Goal: Information Seeking & Learning: Learn about a topic

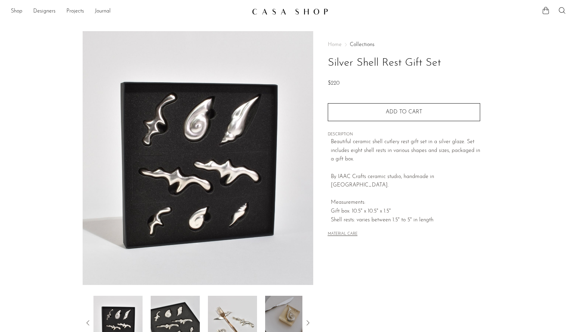
scroll to position [25, 0]
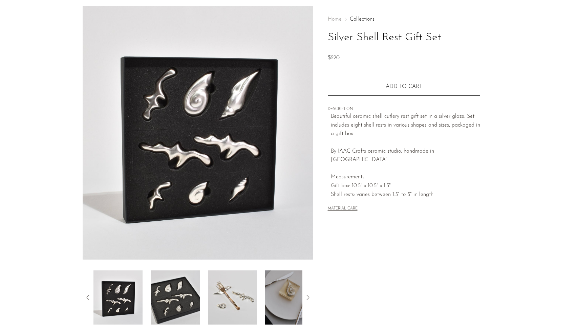
click at [165, 287] on img at bounding box center [175, 298] width 49 height 54
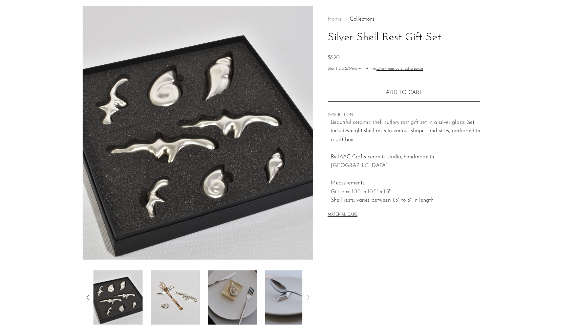
click at [169, 290] on img at bounding box center [175, 298] width 49 height 54
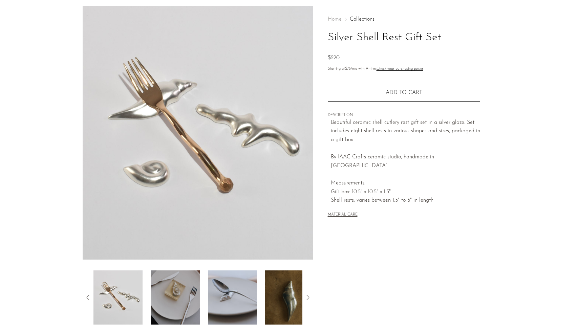
click at [169, 290] on img at bounding box center [175, 298] width 49 height 54
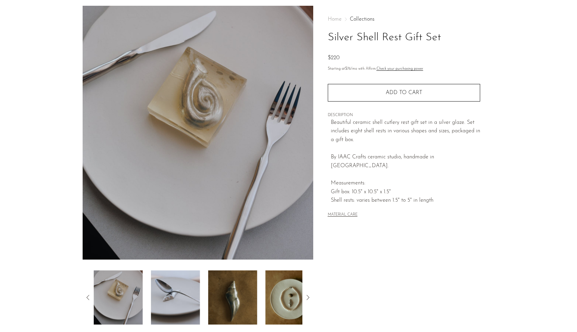
click at [169, 290] on img at bounding box center [175, 298] width 49 height 54
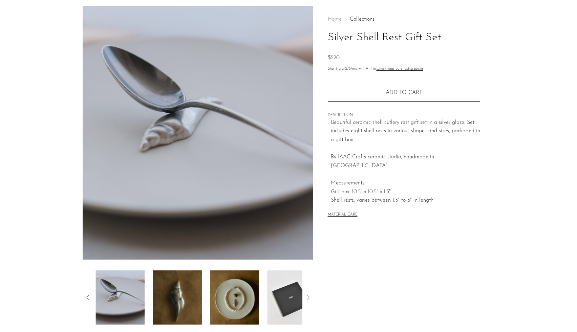
click at [169, 290] on img at bounding box center [177, 298] width 49 height 54
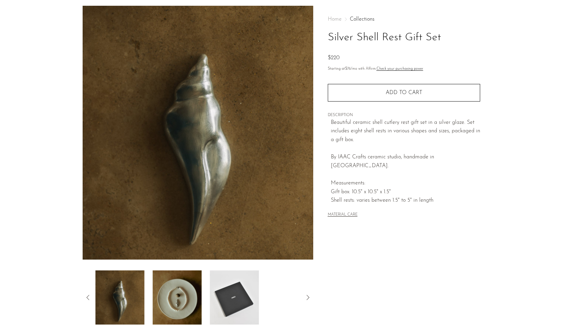
click at [169, 290] on img at bounding box center [177, 298] width 49 height 54
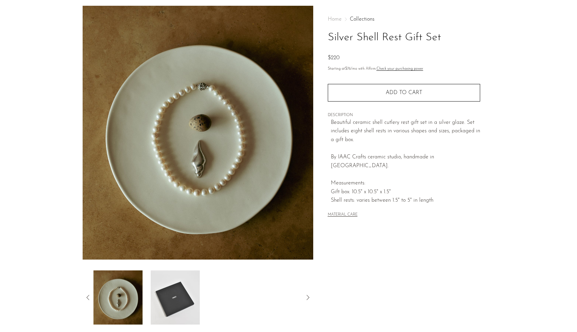
click at [169, 290] on img at bounding box center [175, 298] width 49 height 54
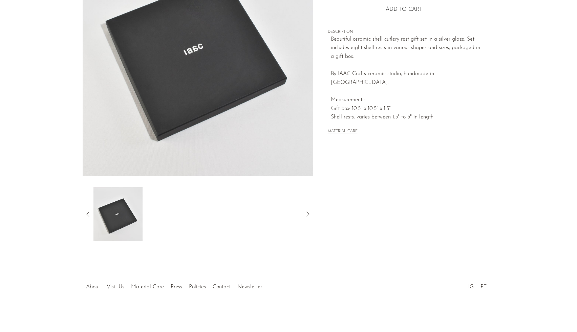
scroll to position [0, 0]
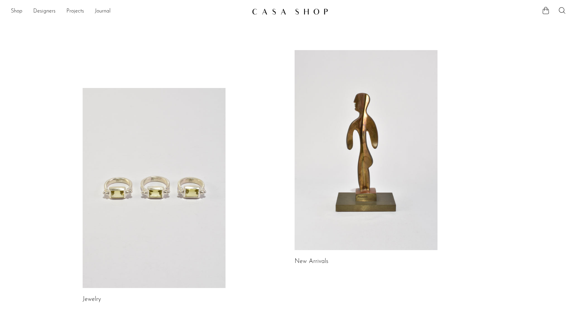
click at [175, 176] on link at bounding box center [154, 188] width 143 height 200
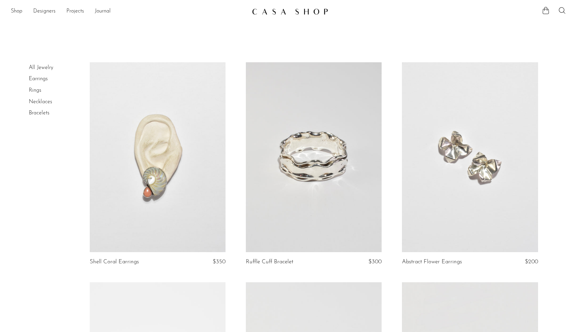
scroll to position [0, 0]
click at [153, 241] on link at bounding box center [158, 157] width 136 height 190
click at [310, 146] on link at bounding box center [314, 157] width 136 height 190
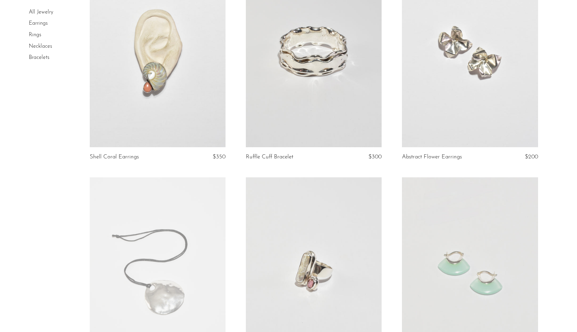
scroll to position [64, 0]
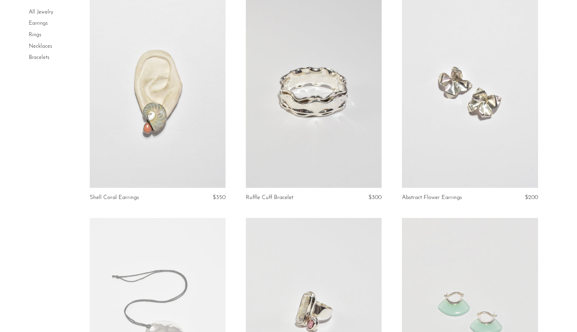
click at [492, 83] on link at bounding box center [470, 93] width 136 height 190
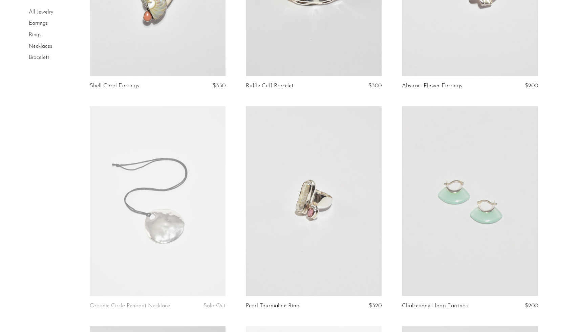
scroll to position [240, 0]
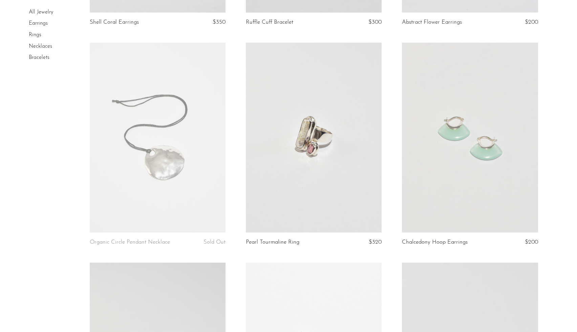
click at [344, 151] on link at bounding box center [314, 138] width 136 height 190
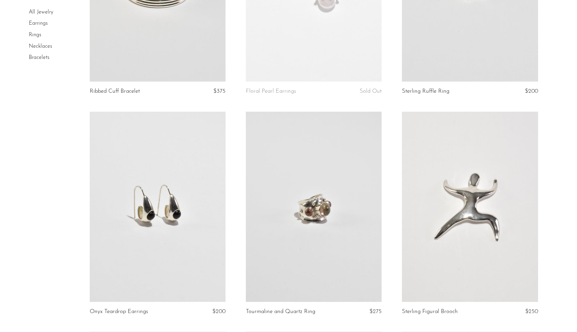
scroll to position [616, 0]
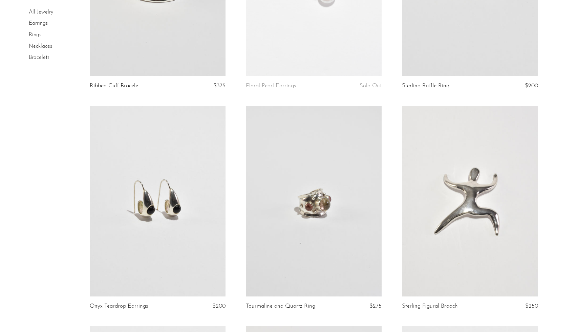
click at [319, 192] on link at bounding box center [314, 201] width 136 height 190
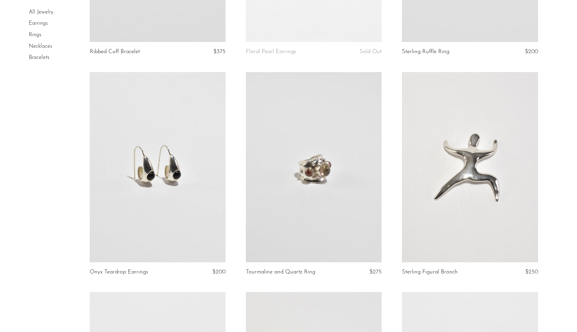
scroll to position [658, 0]
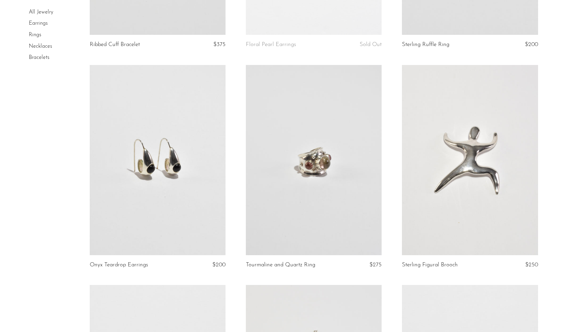
click at [159, 192] on link at bounding box center [158, 160] width 136 height 190
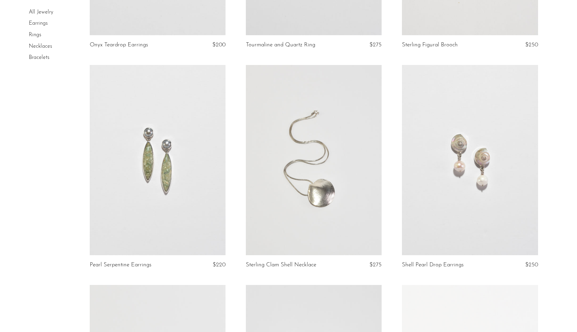
scroll to position [878, 0]
click at [465, 143] on link at bounding box center [470, 160] width 136 height 190
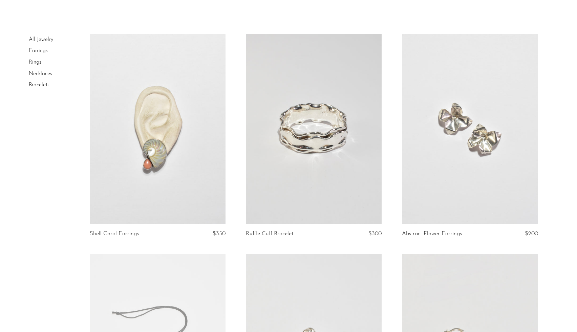
scroll to position [0, 0]
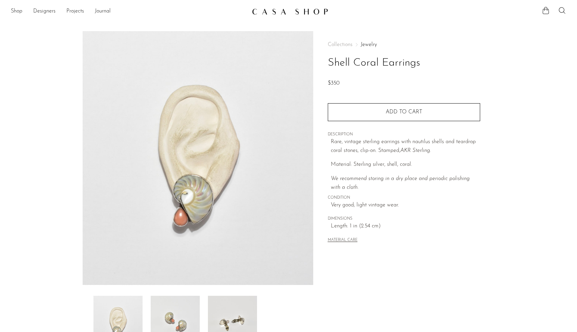
scroll to position [51, 0]
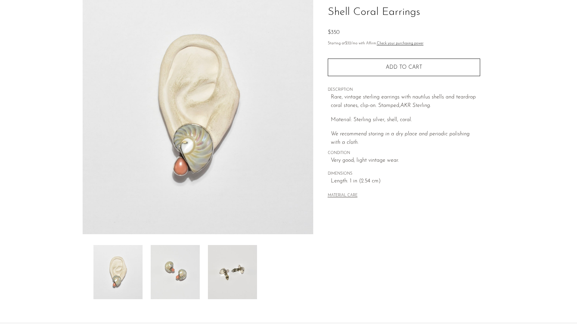
click at [172, 271] on img at bounding box center [175, 272] width 49 height 54
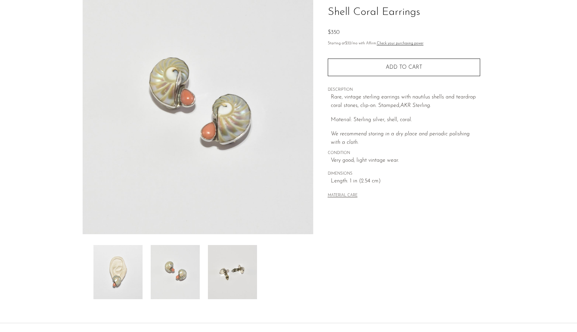
click at [216, 278] on img at bounding box center [232, 272] width 49 height 54
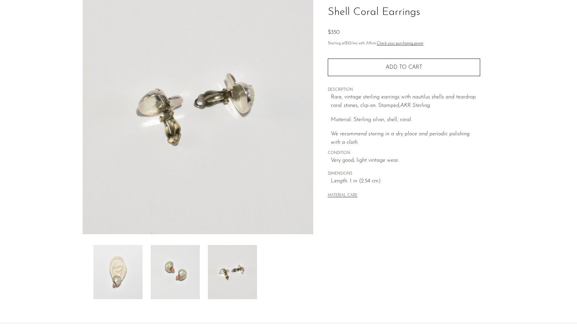
click at [180, 278] on img at bounding box center [175, 272] width 49 height 54
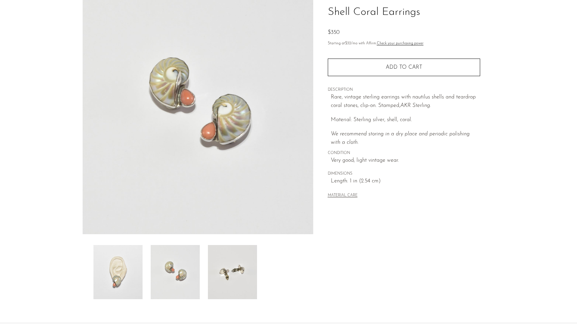
click at [120, 276] on img at bounding box center [117, 272] width 49 height 54
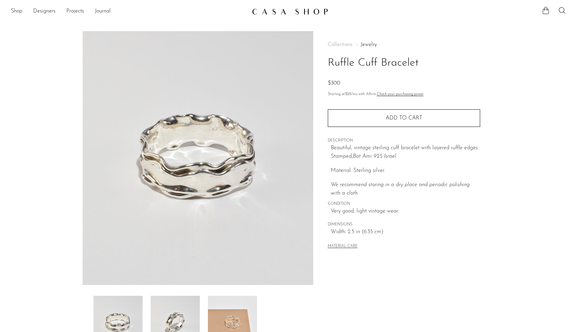
click at [175, 309] on img at bounding box center [175, 323] width 49 height 54
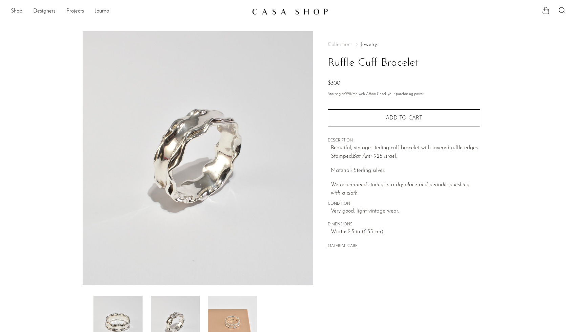
click at [222, 325] on img at bounding box center [232, 323] width 49 height 54
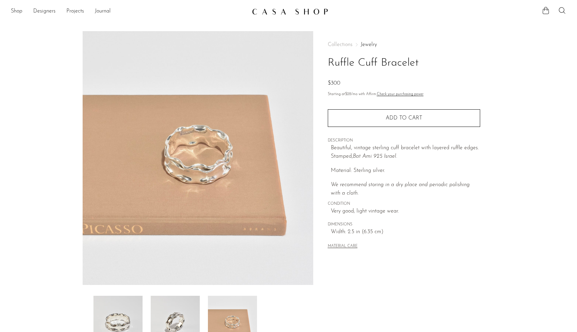
click at [133, 313] on img at bounding box center [117, 323] width 49 height 54
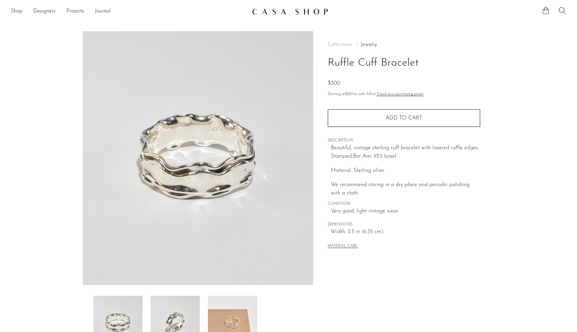
click at [175, 326] on img at bounding box center [175, 323] width 49 height 54
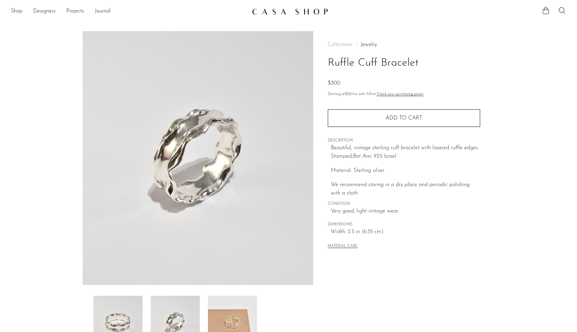
click at [219, 329] on img at bounding box center [232, 323] width 49 height 54
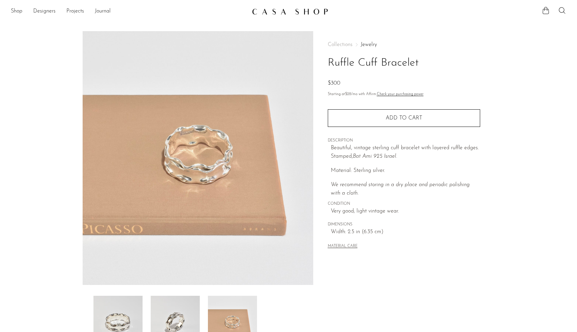
click at [130, 322] on img at bounding box center [117, 323] width 49 height 54
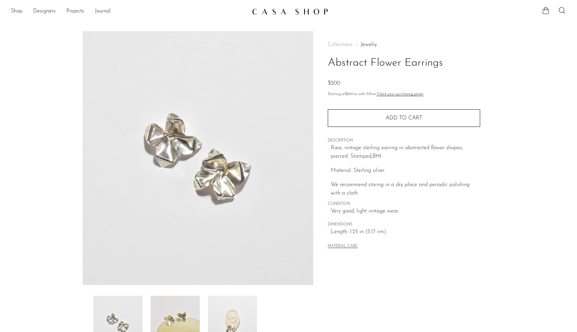
scroll to position [52, 0]
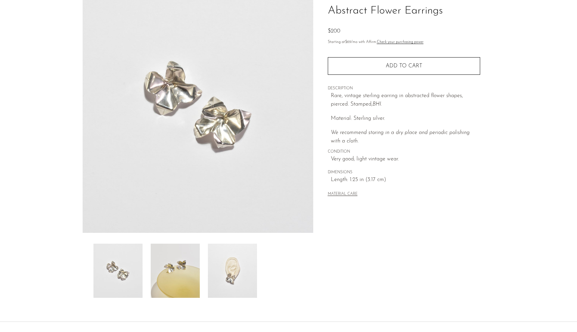
click at [236, 279] on img at bounding box center [232, 271] width 49 height 54
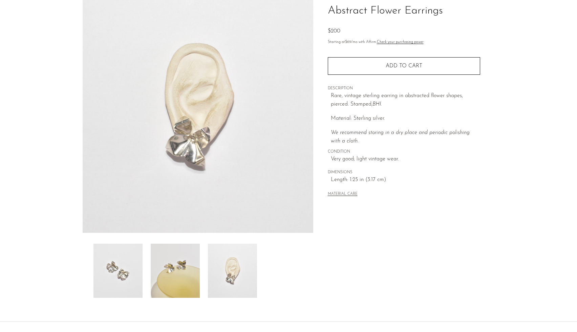
click at [174, 276] on img at bounding box center [175, 271] width 49 height 54
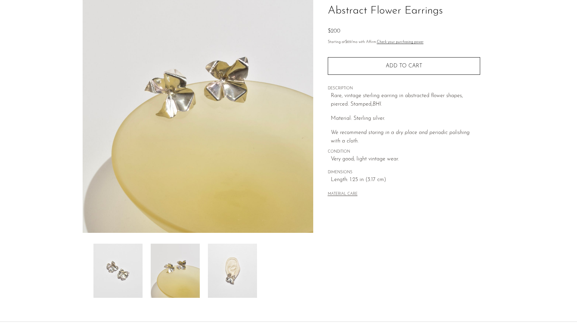
click at [127, 275] on img at bounding box center [117, 271] width 49 height 54
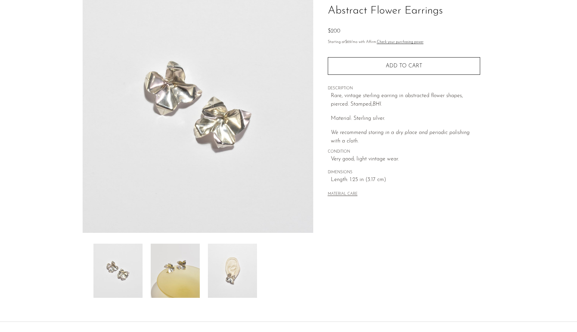
click at [180, 283] on img at bounding box center [175, 271] width 49 height 54
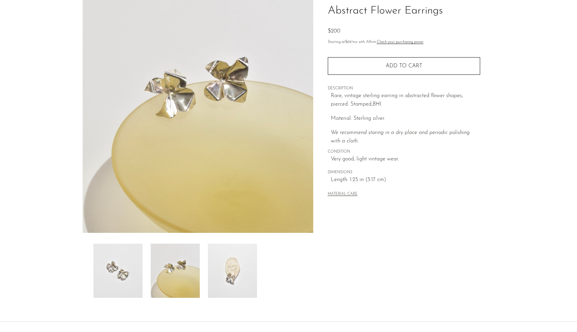
click at [234, 286] on img at bounding box center [232, 271] width 49 height 54
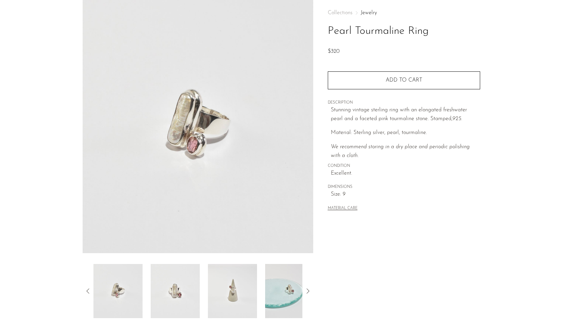
scroll to position [68, 0]
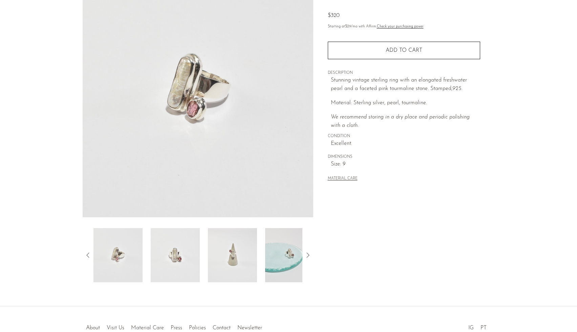
click at [283, 258] on img at bounding box center [289, 255] width 49 height 54
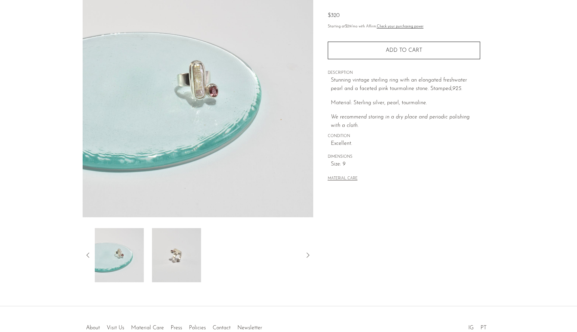
click at [236, 250] on div at bounding box center [197, 255] width 209 height 54
click at [171, 256] on img at bounding box center [175, 255] width 49 height 54
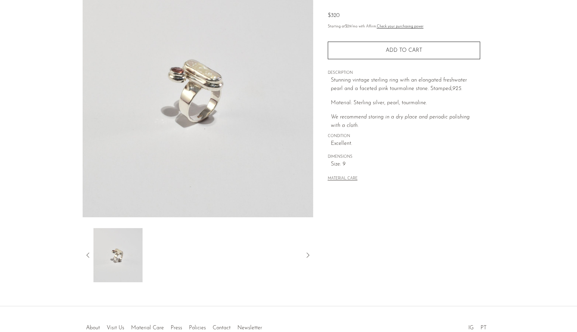
click at [88, 255] on icon at bounding box center [88, 255] width 8 height 8
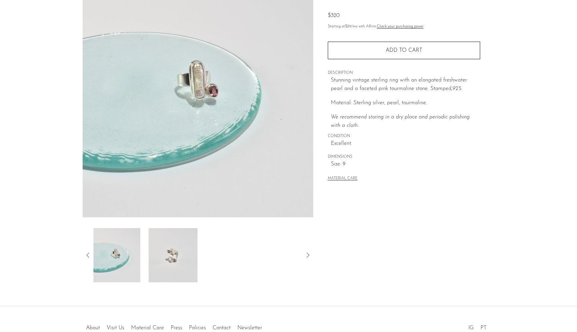
click at [88, 255] on icon at bounding box center [88, 255] width 8 height 8
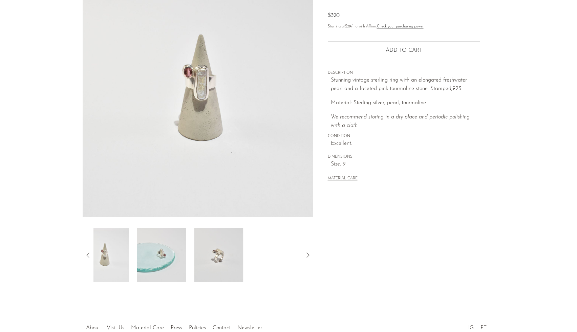
click at [88, 255] on icon at bounding box center [88, 255] width 8 height 8
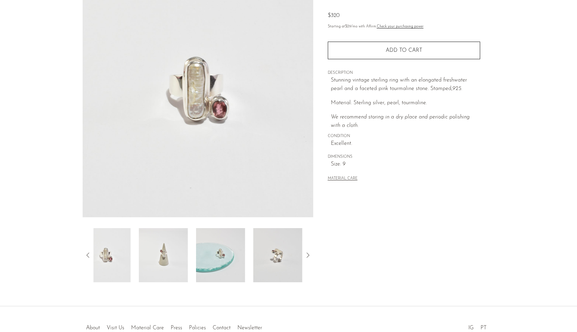
click at [88, 255] on icon at bounding box center [88, 255] width 8 height 8
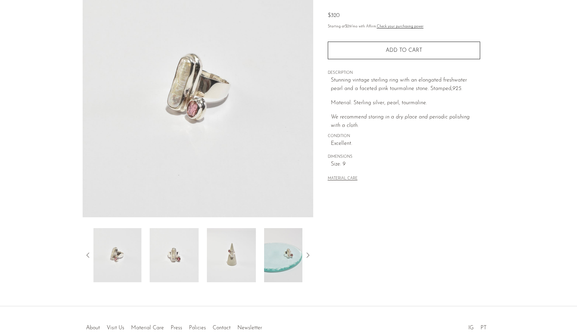
click at [88, 255] on icon at bounding box center [88, 255] width 8 height 8
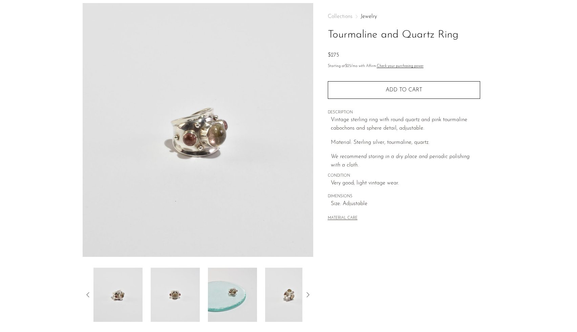
scroll to position [56, 0]
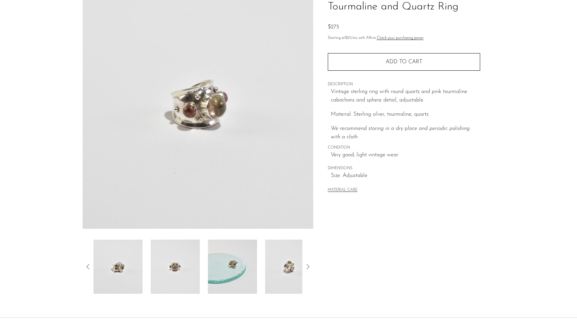
click at [288, 267] on img at bounding box center [289, 267] width 49 height 54
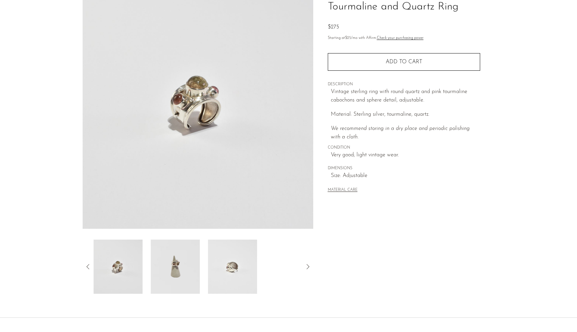
click at [288, 267] on div at bounding box center [197, 267] width 209 height 54
click at [212, 259] on img at bounding box center [232, 267] width 49 height 54
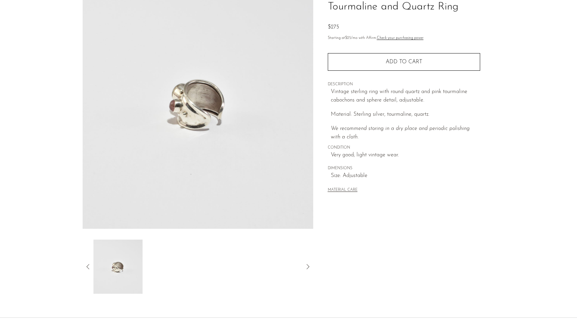
click at [86, 266] on icon at bounding box center [88, 267] width 8 height 8
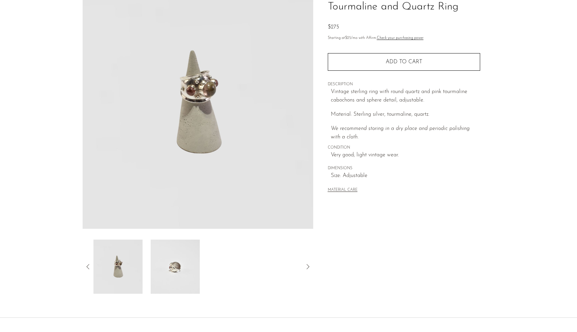
click at [86, 266] on icon at bounding box center [88, 267] width 8 height 8
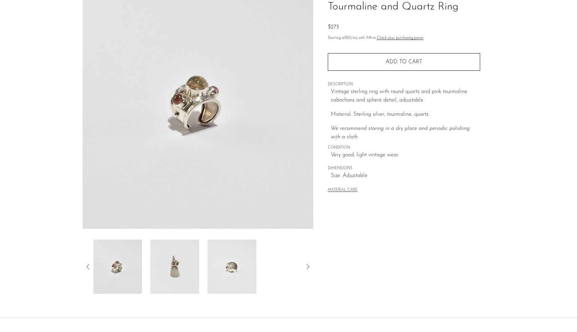
click at [86, 266] on icon at bounding box center [88, 267] width 8 height 8
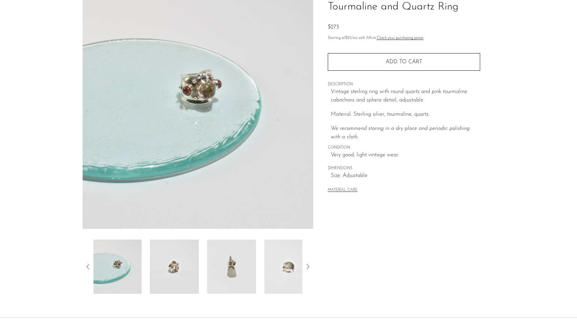
click at [86, 266] on icon at bounding box center [88, 267] width 8 height 8
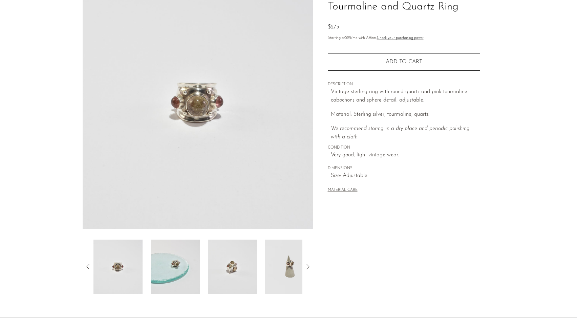
click at [86, 266] on icon at bounding box center [88, 267] width 8 height 8
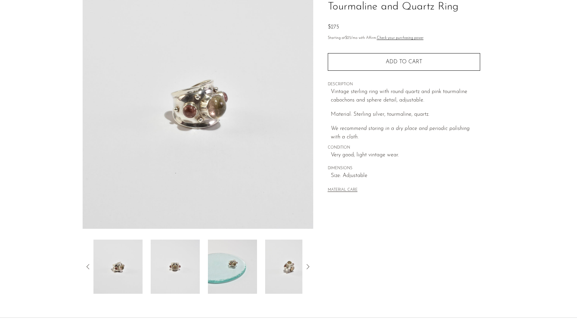
click at [86, 266] on icon at bounding box center [88, 267] width 8 height 8
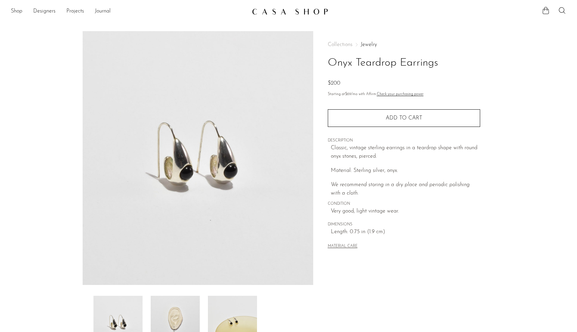
scroll to position [53, 0]
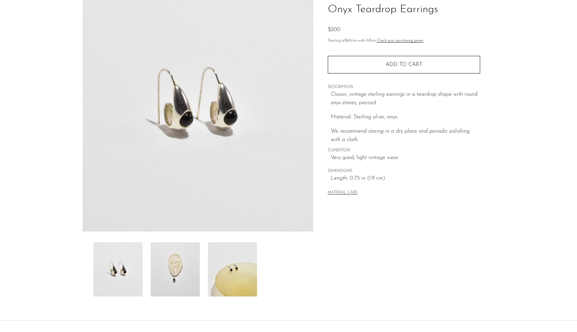
click at [167, 264] on img at bounding box center [175, 269] width 49 height 54
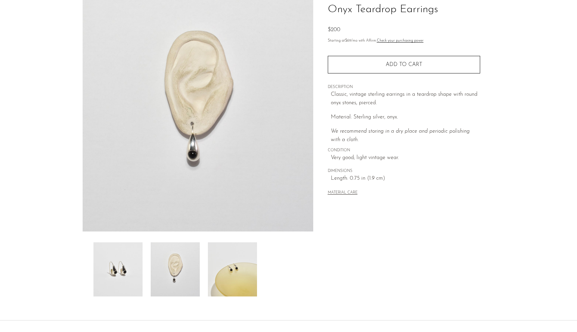
click at [231, 274] on img at bounding box center [232, 269] width 49 height 54
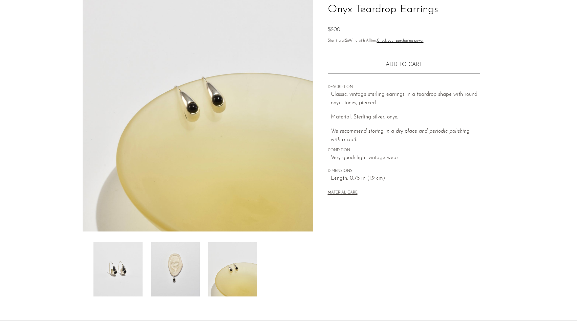
click at [119, 260] on img at bounding box center [117, 269] width 49 height 54
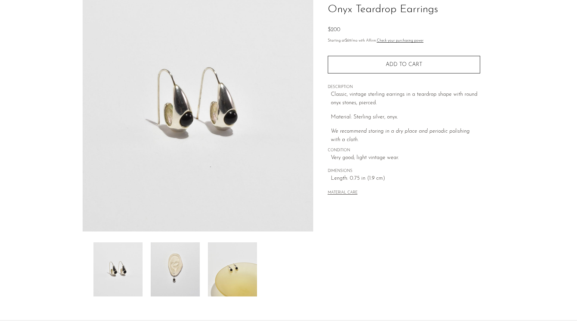
click at [195, 249] on img at bounding box center [175, 269] width 49 height 54
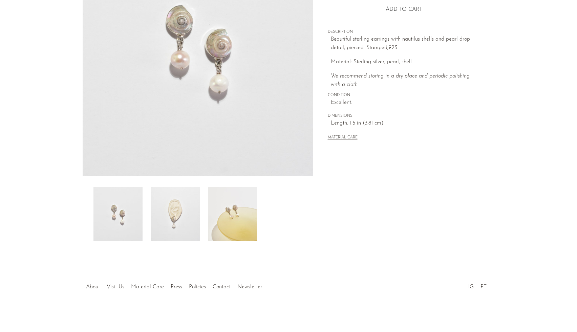
scroll to position [109, 0]
click at [238, 218] on img at bounding box center [232, 214] width 49 height 54
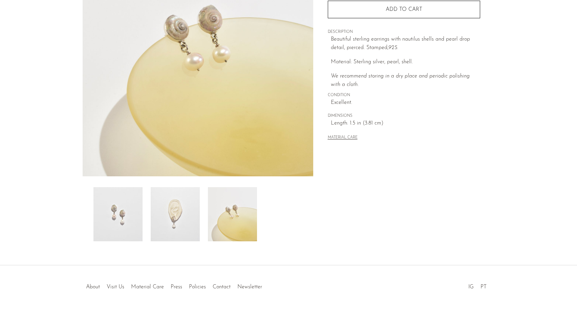
click at [176, 213] on img at bounding box center [175, 214] width 49 height 54
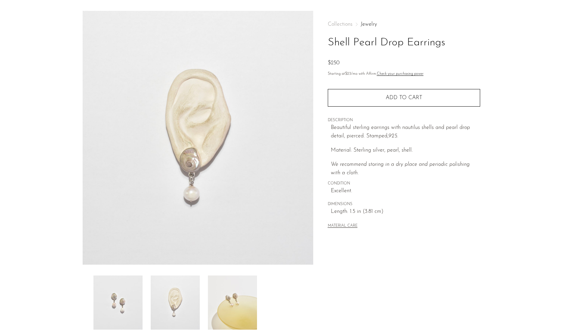
scroll to position [0, 0]
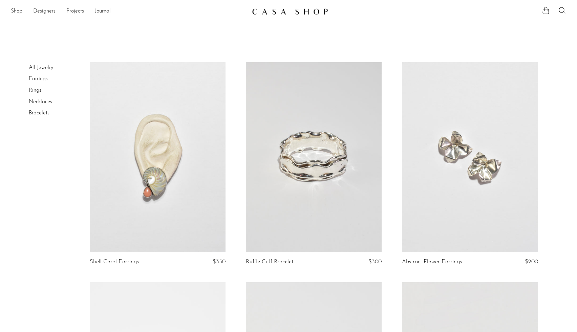
click at [38, 10] on link "Designers" at bounding box center [44, 11] width 22 height 9
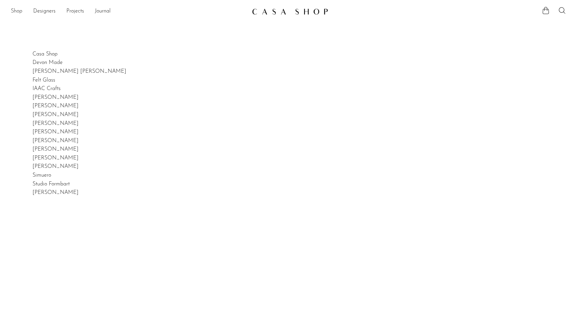
click at [17, 12] on link "Shop" at bounding box center [17, 11] width 12 height 9
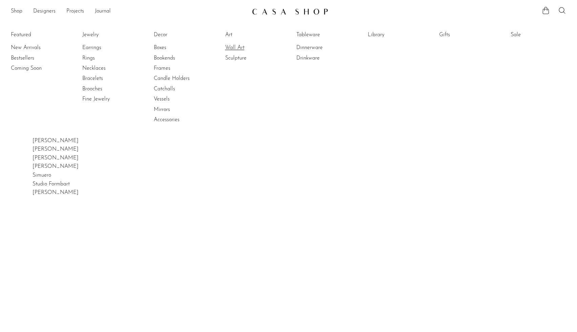
click at [232, 49] on link "Wall Art" at bounding box center [250, 47] width 51 height 7
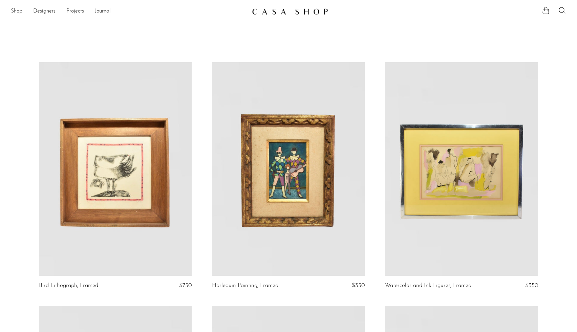
click at [16, 10] on link "Shop" at bounding box center [17, 11] width 12 height 9
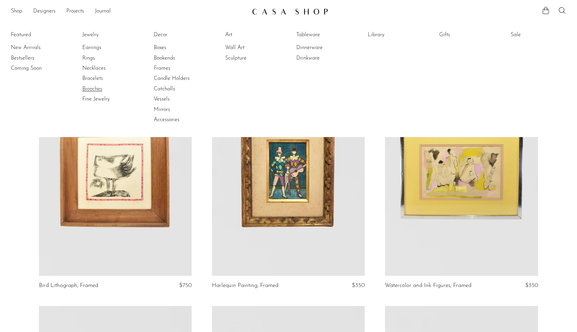
click at [90, 90] on link "Brooches" at bounding box center [107, 88] width 51 height 7
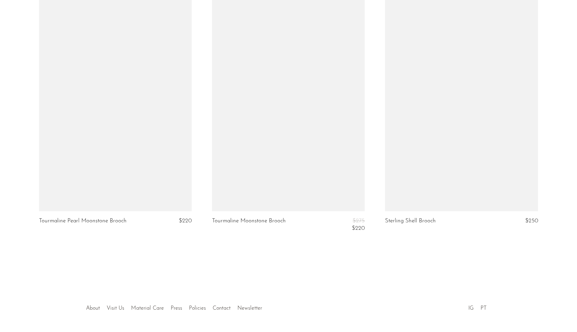
scroll to position [1793, 0]
